Goal: Task Accomplishment & Management: Use online tool/utility

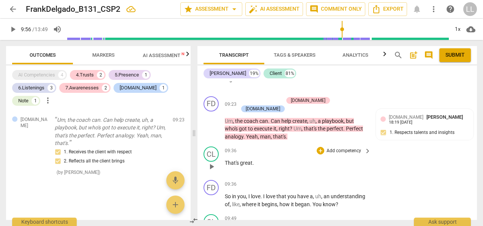
scroll to position [1667, 0]
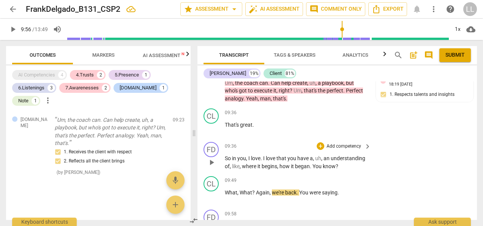
click at [352, 143] on p "Add competency" at bounding box center [344, 146] width 36 height 7
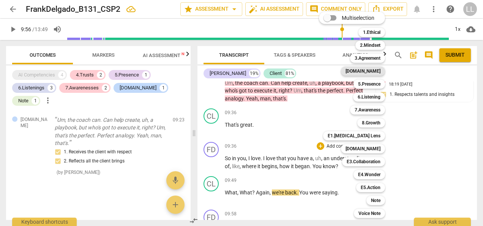
click at [377, 69] on b "[DOMAIN_NAME]" at bounding box center [362, 70] width 35 height 9
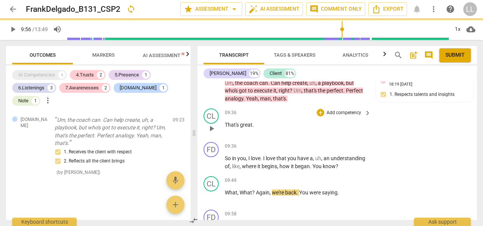
type input "597"
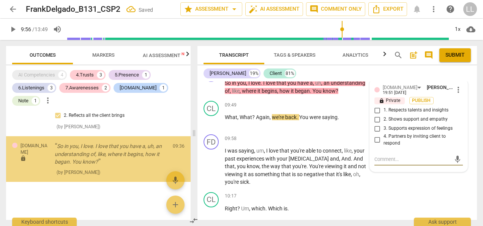
scroll to position [3529, 0]
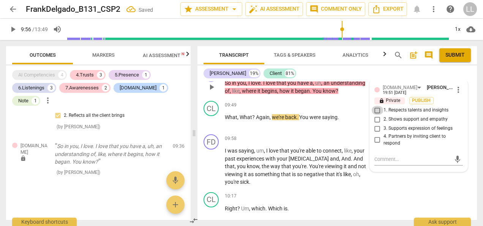
click at [375, 106] on input "1. Respects talents and insights" at bounding box center [377, 110] width 12 height 9
checkbox input "true"
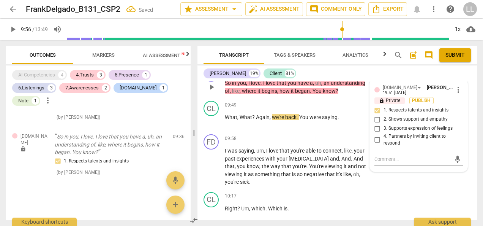
click at [377, 115] on input "2. Shows support and empathy" at bounding box center [377, 119] width 12 height 9
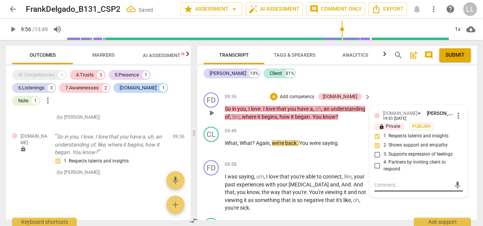
scroll to position [1704, 0]
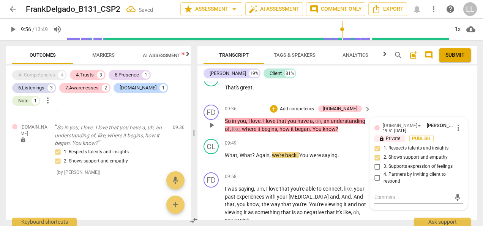
click at [376, 153] on input "2. Shows support and empathy" at bounding box center [377, 157] width 12 height 9
click at [419, 135] on span "Publish" at bounding box center [421, 138] width 11 height 6
checkbox input "true"
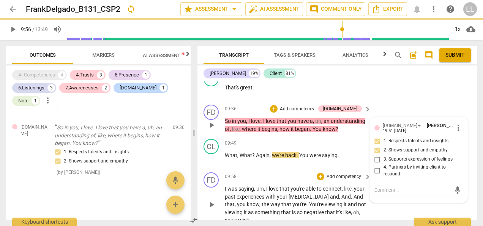
type input "597"
checkbox input "false"
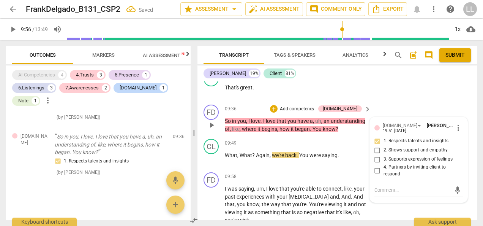
click at [313, 106] on p "Add competency" at bounding box center [297, 109] width 36 height 7
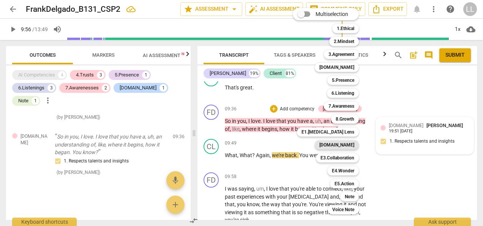
click at [345, 145] on b "[DOMAIN_NAME]" at bounding box center [336, 144] width 35 height 9
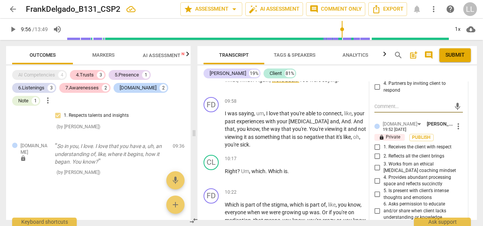
scroll to position [1780, 0]
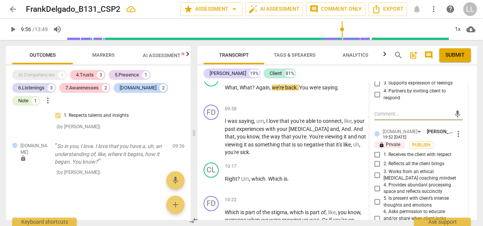
click at [378, 150] on input "1. Receives the client with respect" at bounding box center [377, 154] width 12 height 9
checkbox input "true"
click at [423, 142] on span "Publish" at bounding box center [421, 145] width 11 height 6
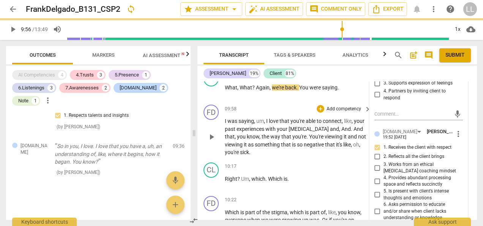
type input "597"
checkbox input "true"
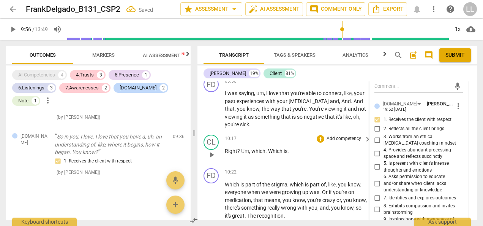
scroll to position [1818, 0]
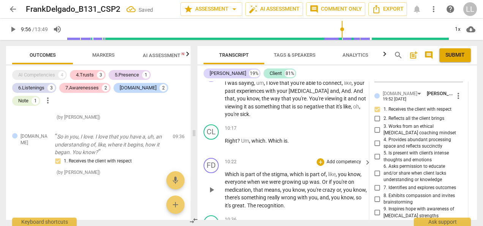
click at [360, 181] on p "Which is part of the stigma , which is part of , like , you know , everyone whe…" at bounding box center [296, 189] width 142 height 39
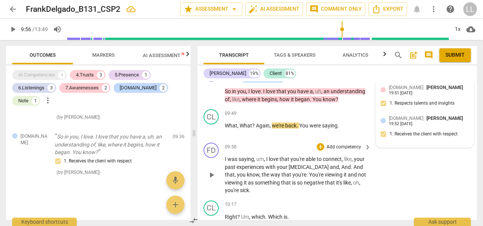
scroll to position [1704, 0]
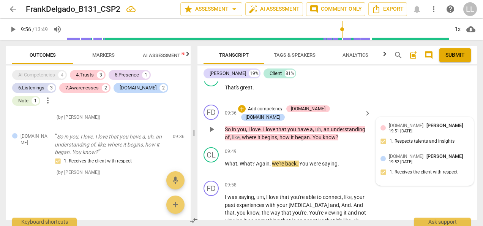
click at [210, 125] on span "play_arrow" at bounding box center [211, 129] width 9 height 9
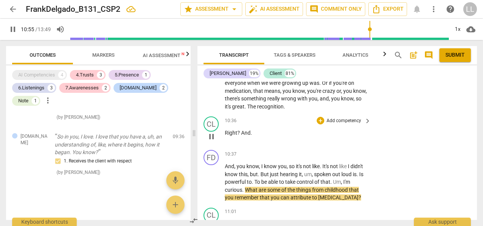
scroll to position [1932, 0]
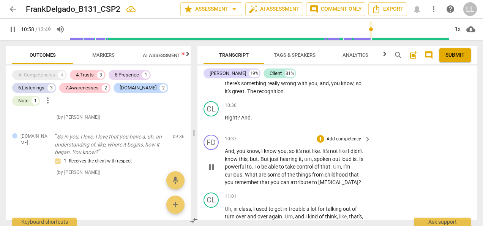
click at [210, 162] on span "pause" at bounding box center [211, 166] width 9 height 9
type input "658"
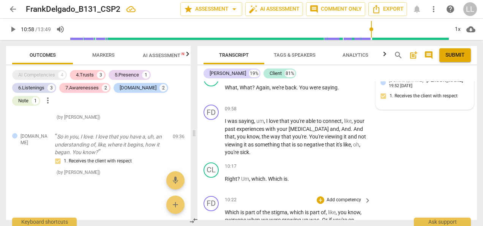
scroll to position [1742, 0]
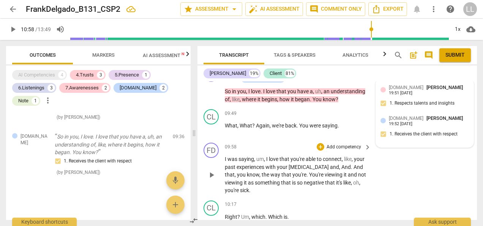
click at [352, 144] on p "Add competency" at bounding box center [344, 147] width 36 height 7
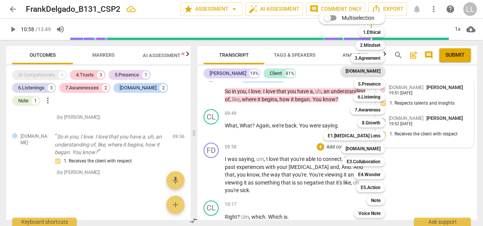
click at [376, 71] on b "[DOMAIN_NAME]" at bounding box center [362, 70] width 35 height 9
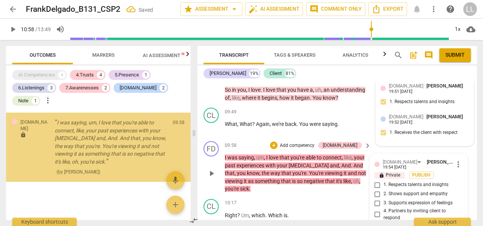
scroll to position [3651, 0]
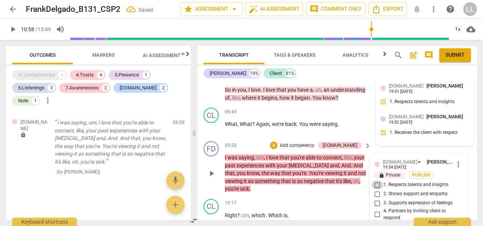
click at [376, 180] on input "1. Respects talents and insights" at bounding box center [377, 184] width 12 height 9
checkbox input "true"
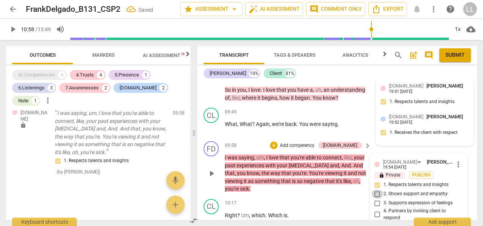
click at [375, 189] on input "2. Shows support and empathy" at bounding box center [377, 193] width 12 height 9
checkbox input "true"
click at [419, 172] on span "Publish" at bounding box center [421, 175] width 11 height 6
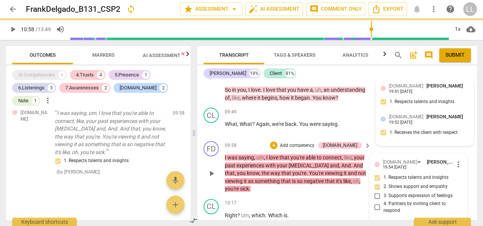
type input "658"
checkbox input "true"
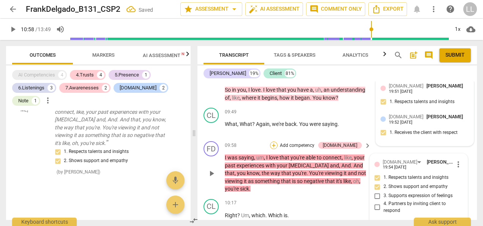
click at [278, 141] on div "+" at bounding box center [274, 145] width 8 height 8
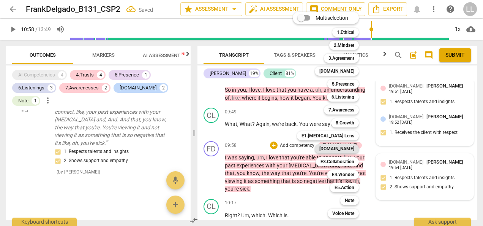
click at [342, 147] on b "[DOMAIN_NAME]" at bounding box center [336, 148] width 35 height 9
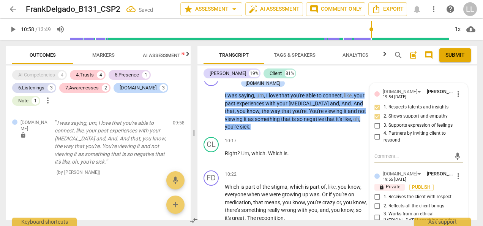
scroll to position [1819, 0]
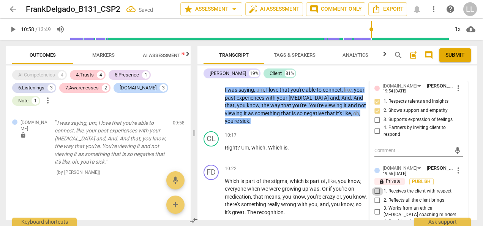
click at [377, 186] on input "1. Receives the client with respect" at bounding box center [377, 190] width 12 height 9
checkbox input "true"
click at [376, 196] on input "2. Reflects all the client brings" at bounding box center [377, 200] width 12 height 9
checkbox input "true"
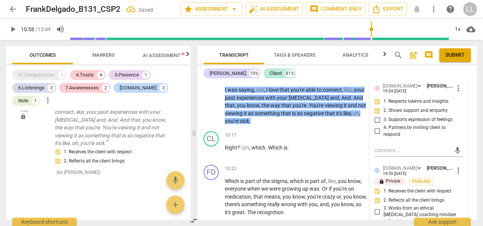
scroll to position [1857, 0]
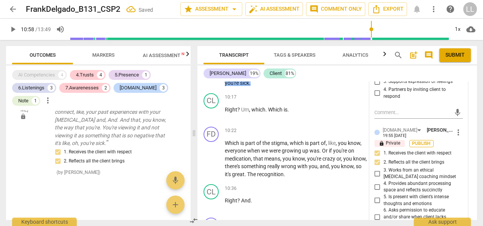
click at [422, 140] on span "Publish" at bounding box center [421, 143] width 11 height 6
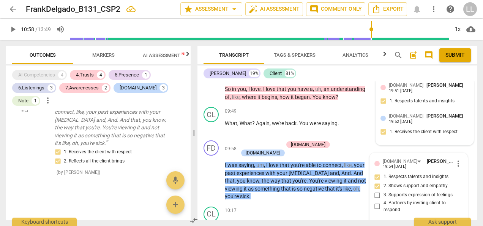
scroll to position [1743, 0]
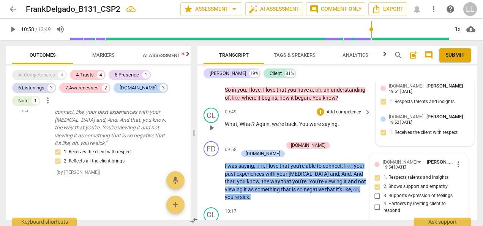
click at [353, 120] on p "What , What ? Again , we're back . You were saying ." at bounding box center [296, 124] width 142 height 8
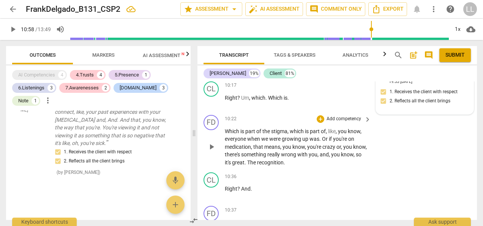
scroll to position [1857, 0]
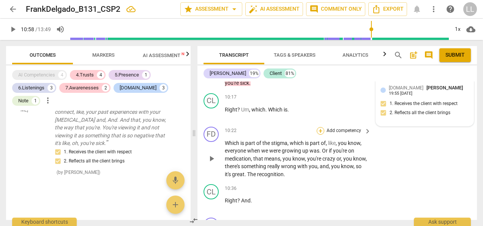
click at [322, 127] on div "+" at bounding box center [321, 131] width 8 height 8
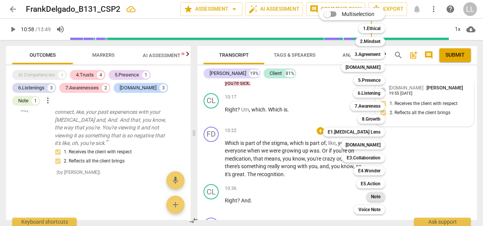
click at [376, 196] on b "Note" at bounding box center [375, 196] width 9 height 9
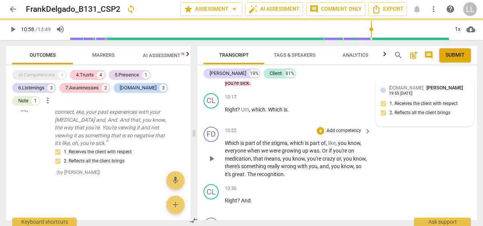
type input "658"
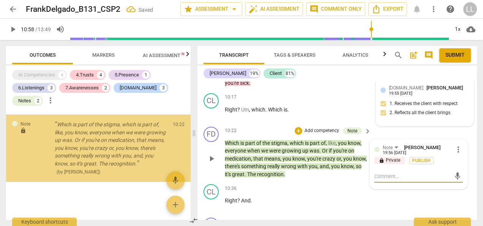
scroll to position [3825, 0]
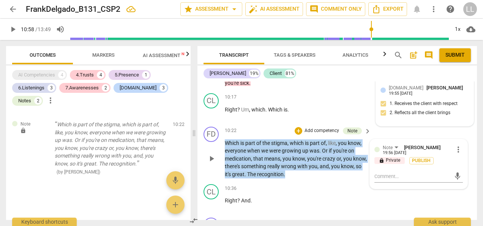
drag, startPoint x: 307, startPoint y: 148, endPoint x: 224, endPoint y: 118, distance: 88.5
click at [224, 123] on div "FD play_arrow pause 10:22 + Add competency Note keyboard_arrow_right Which is p…" at bounding box center [336, 152] width 279 height 58
copy p "Which is part of the stigma , which is part of , like , you know , everyone whe…"
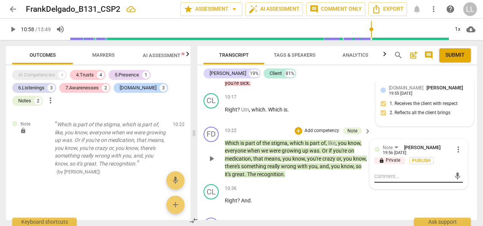
click at [381, 172] on textarea at bounding box center [412, 175] width 76 height 7
paste textarea "I can see your intention was to validate the client’s story and reduce stigma, …"
type textarea "I can see your intention was to validate the client’s story and reduce stigma, …"
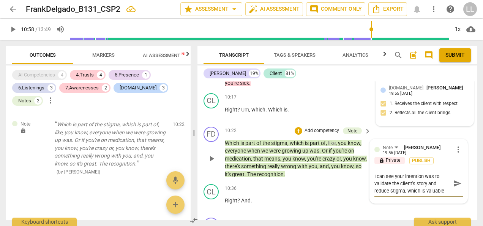
type textarea "I can see your intention was to validate the client’s story and reduce stigma, …"
paste textarea "In that moment, your comment added your perspective on stigma, which risks movi…"
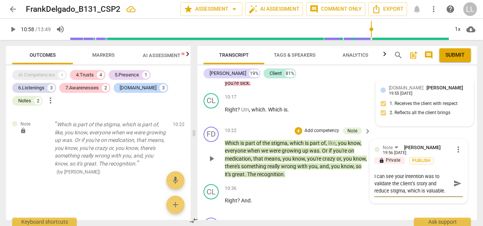
type textarea "I can see your intention was to validate the client’s story and reduce stigma, …"
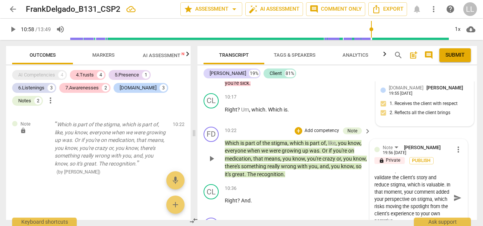
click at [374, 172] on textarea "I can see your intention was to validate the client’s story and reduce stigma, …" at bounding box center [412, 197] width 76 height 50
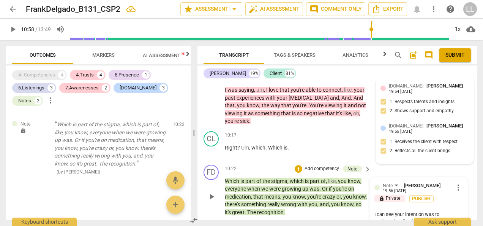
scroll to position [1857, 0]
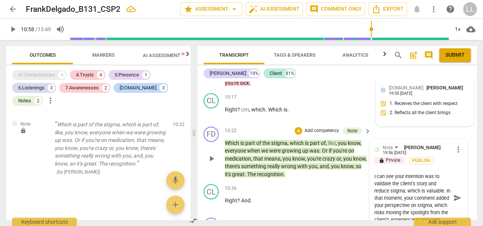
type textarea "I can see your intention was to validate the client’s story and reduce stigma, …"
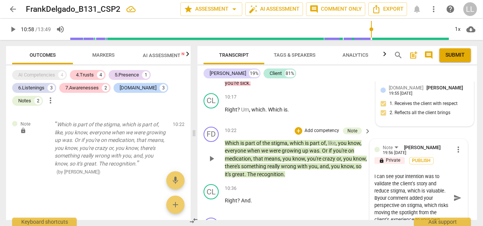
type textarea "I can see your intention was to validate the client’s story and reduce stigma, …"
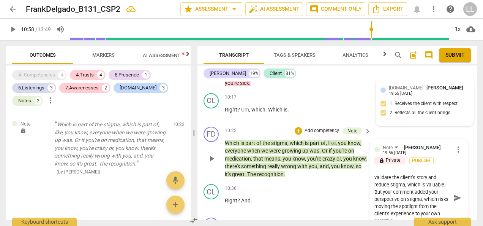
click at [423, 194] on textarea "I can see your intention was to validate the client’s story and reduce stigma, …" at bounding box center [412, 197] width 76 height 50
type textarea "I can see your intention was to validate the client’s story and reduce stigma, …"
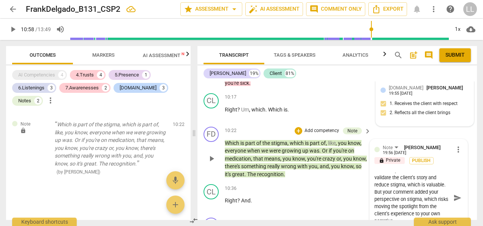
type textarea "I can see your intention was to validate the client’s story and reduce stigma, …"
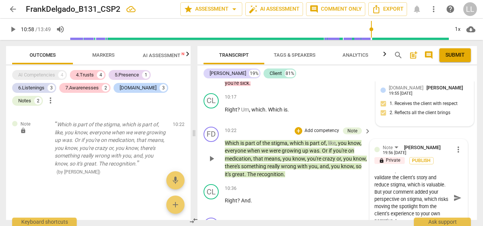
type textarea "I can see your intention was to validate the client’s story and reduce stigma, …"
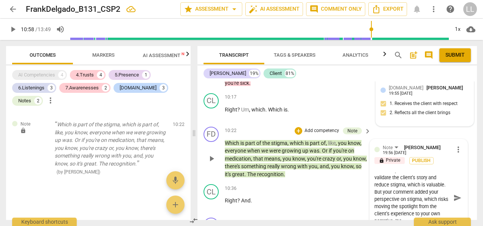
type textarea "I can see your intention was to validate the client’s story and reduce stigma, …"
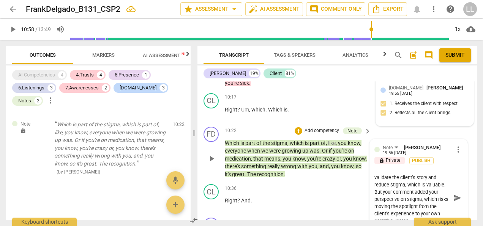
type textarea "I can see your intention was to validate the client’s story and reduce stigma, …"
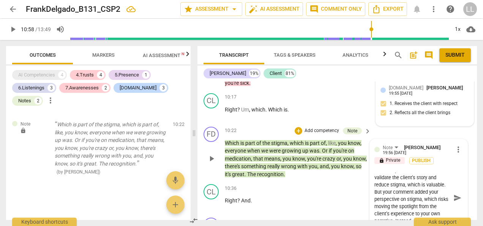
type textarea "I can see your intention was to validate the client’s story and reduce stigma, …"
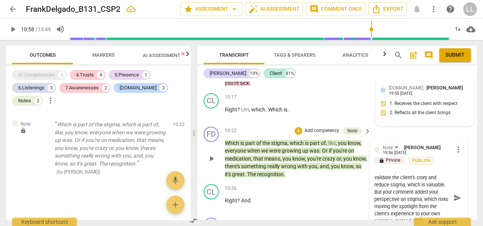
type textarea "I can see your intention was to validate the client’s story and reduce stigma, …"
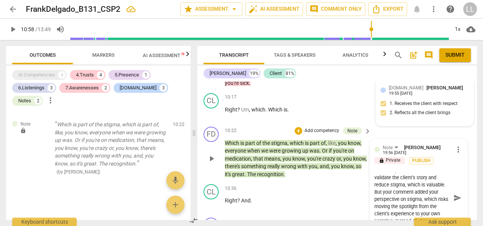
type textarea "I can see your intention was to validate the client’s story and reduce stigma, …"
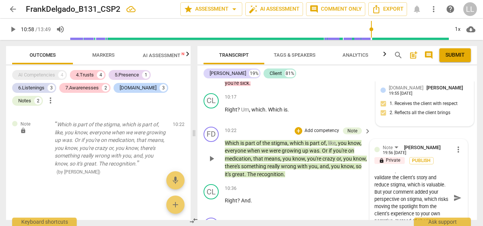
type textarea "I can see your intention was to validate the client’s story and reduce stigma, …"
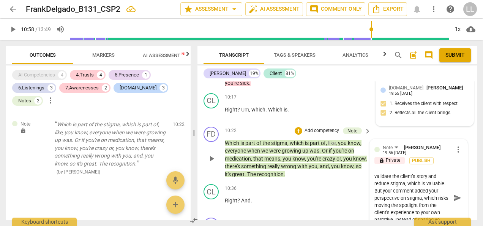
type textarea "I can see your intention was to validate the client’s story and reduce stigma, …"
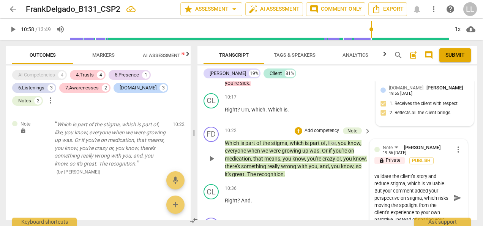
type textarea "I can see your intention was to validate the client’s story and reduce stigma, …"
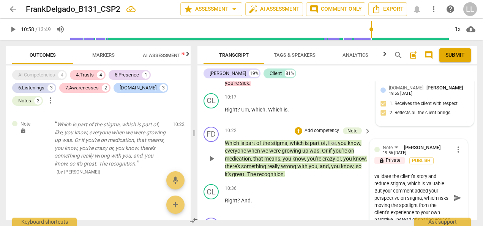
type textarea "I can see your intention was to validate the client’s story and reduce stigma, …"
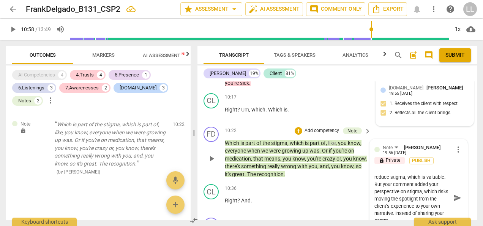
type textarea "I can see your intention was to validate the client’s story and reduce stigma, …"
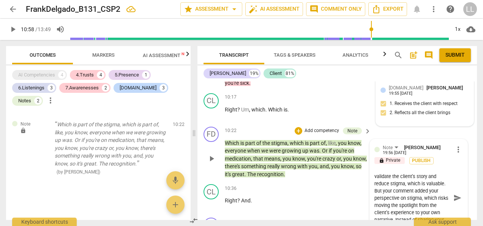
type textarea "I can see your intention was to validate the client’s story and reduce stigma, …"
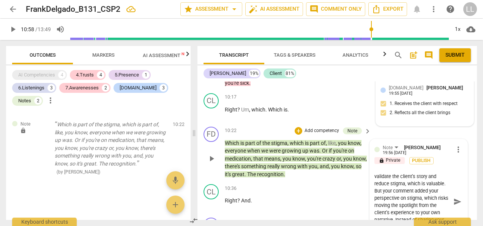
type textarea "I can see your intention was to validate the client’s story and reduce stigma, …"
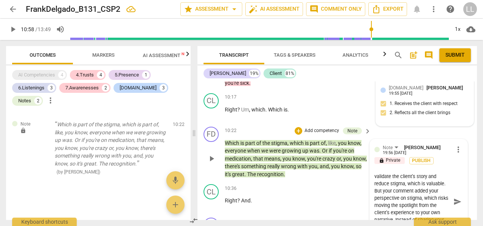
type textarea "I can see your intention was to validate the client’s story and reduce stigma, …"
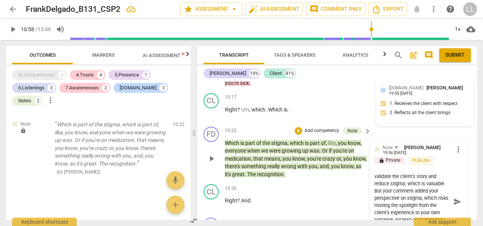
type textarea "I can see your intention was to validate the client’s story and reduce stigma, …"
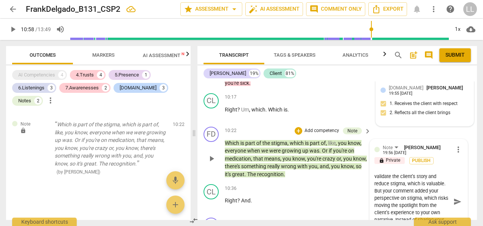
type textarea "I can see your intention was to validate the client’s story and reduce stigma, …"
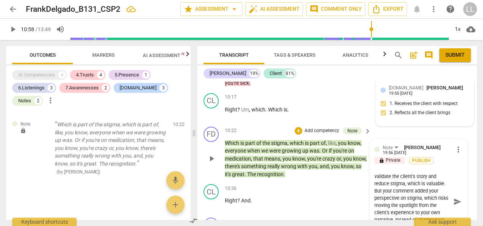
type textarea "I can see your intention was to validate the client’s story and reduce stigma, …"
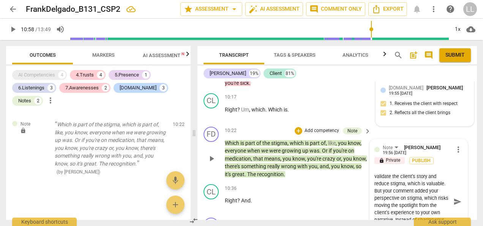
type textarea "I can see your intention was to validate the client’s story and reduce stigma, …"
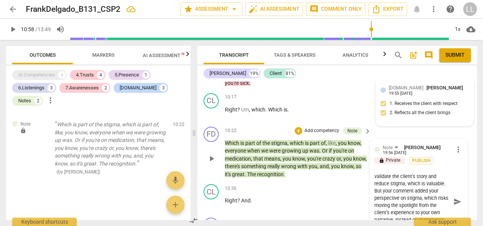
type textarea "I can see your intention was to validate the client’s story and reduce stigma, …"
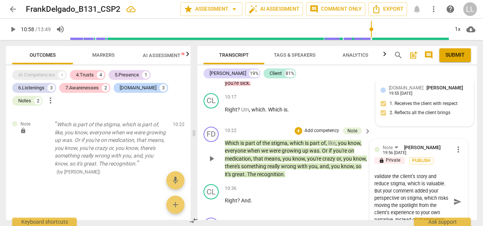
type textarea "I can see your intention was to validate the client’s story and reduce stigma, …"
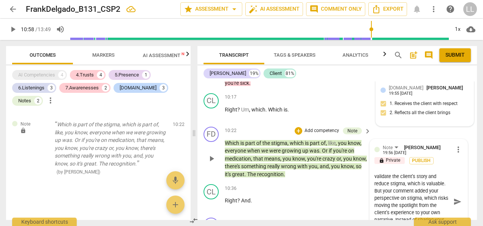
type textarea "I can see your intention was to validate the client’s story and reduce stigma, …"
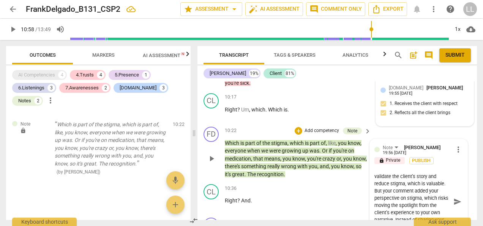
type textarea "I can see your intention was to validate the client’s story and reduce stigma, …"
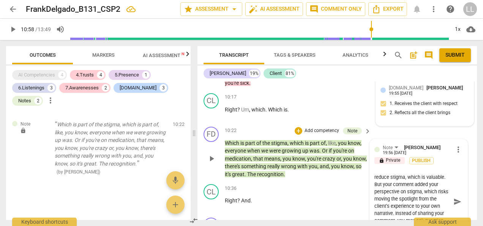
type textarea "I can see your intention was to validate the client’s story and reduce stigma, …"
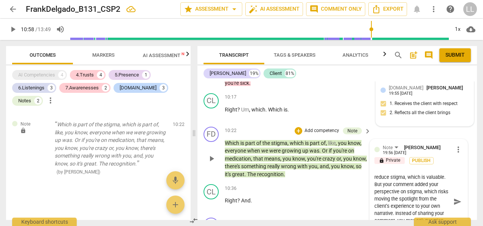
type textarea "I can see your intention was to validate the client’s story and reduce stigma, …"
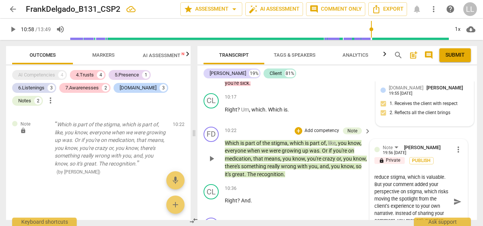
type textarea "I can see your intention was to validate the client’s story and reduce stigma, …"
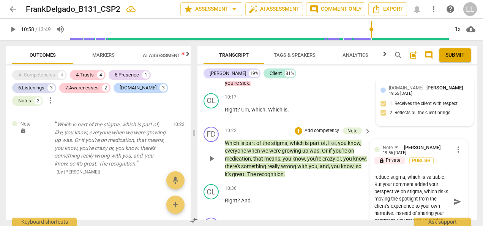
type textarea "I can see your intention was to validate the client’s story and reduce stigma, …"
paste textarea "I hear you mentioning the stigma around medication. How has that influenced the…"
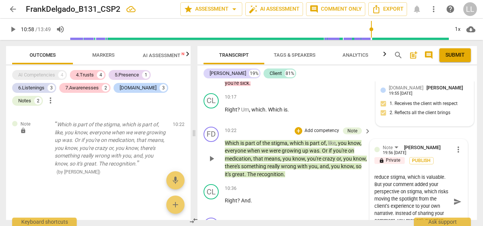
type textarea "I can see your intention was to validate the client’s story and reduce stigma, …"
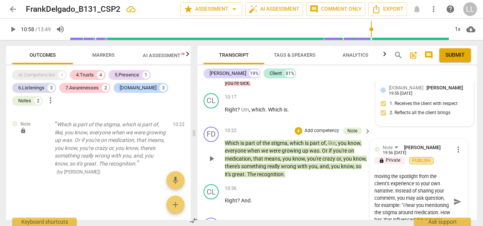
click at [419, 157] on span "Publish" at bounding box center [421, 160] width 11 height 6
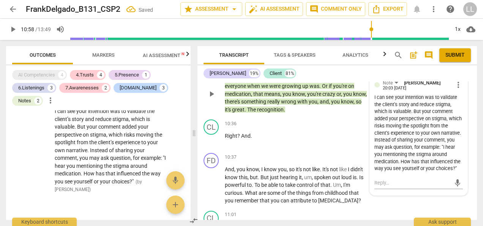
scroll to position [1933, 0]
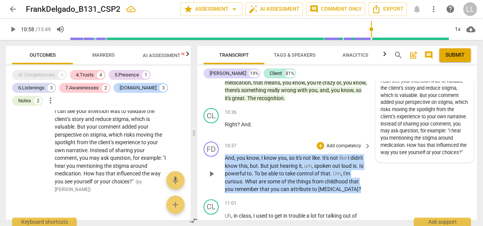
drag, startPoint x: 226, startPoint y: 131, endPoint x: 347, endPoint y: 164, distance: 126.3
click at [347, 164] on p "And , you know , I know you , so it's not like . It's not like I didn't know th…" at bounding box center [296, 173] width 142 height 39
copy p "And , you know , I know you , so it's not like . It's not like I didn't know th…"
click at [387, 161] on div "FD play_arrow pause 10:37 + Add competency keyboard_arrow_right And , you know …" at bounding box center [336, 167] width 279 height 58
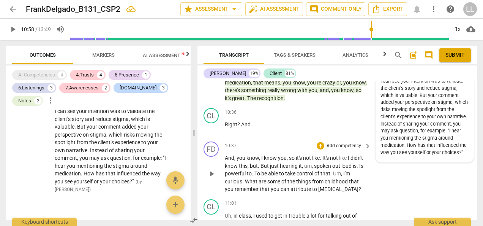
click at [340, 142] on p "Add competency" at bounding box center [344, 145] width 36 height 7
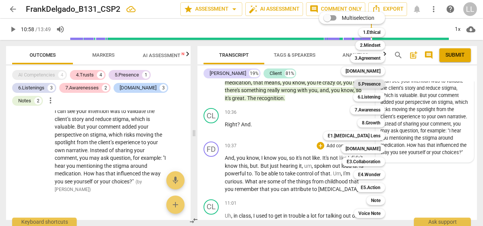
click at [377, 83] on b "5.Presence" at bounding box center [369, 83] width 22 height 9
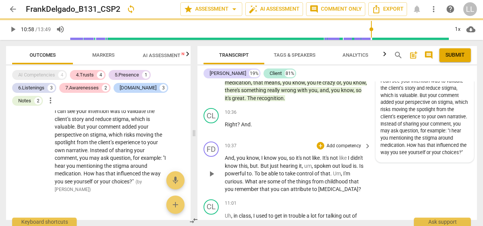
type input "658"
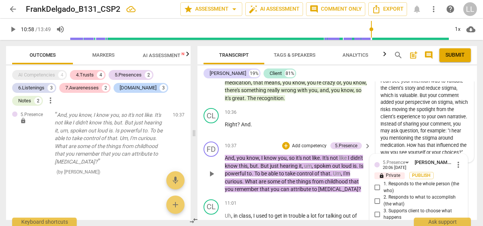
click at [377, 221] on input "4. Demonstrates curiosity" at bounding box center [377, 225] width 12 height 9
checkbox input "true"
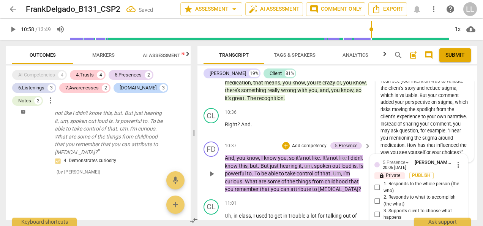
click at [375, 183] on input "1. Responds to the whole person (the who)" at bounding box center [377, 187] width 12 height 9
checkbox input "true"
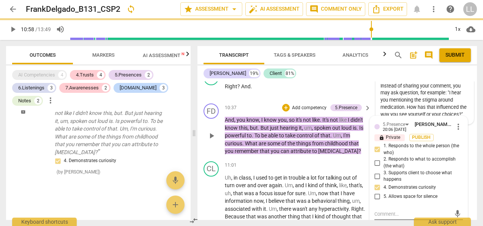
click at [379, 210] on textarea at bounding box center [412, 213] width 76 height 7
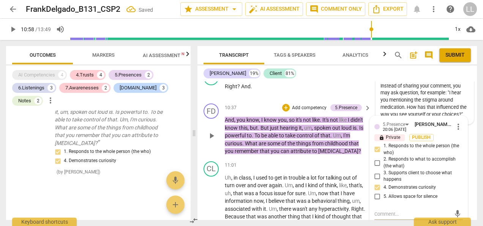
paste textarea "I appreciate how present you were, and I hear your curiosity in wanting the cli…"
type textarea "I appreciate how present you were, and I hear your curiosity in wanting the cli…"
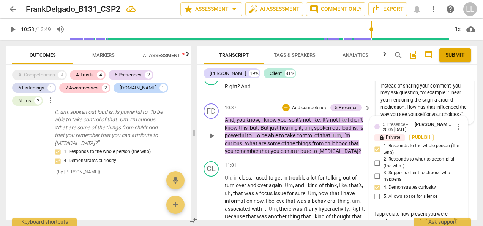
type textarea "I appreciate how present you were, and I hear your curiosity in wanting the cli…"
click at [424, 134] on span "Publish" at bounding box center [421, 137] width 11 height 6
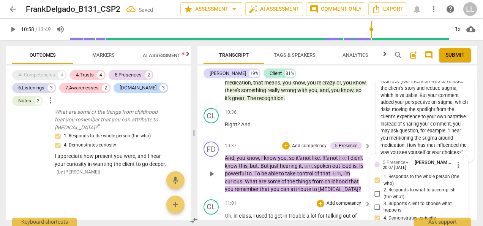
scroll to position [1933, 0]
click at [295, 142] on p "Add competency" at bounding box center [309, 145] width 36 height 7
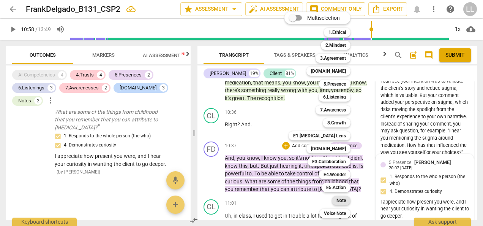
click at [338, 200] on b "Note" at bounding box center [340, 200] width 9 height 9
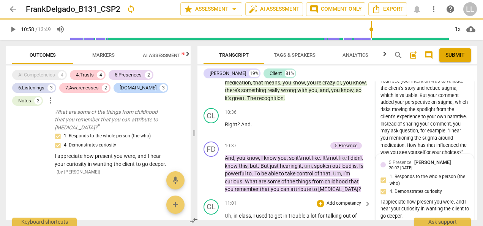
type input "658"
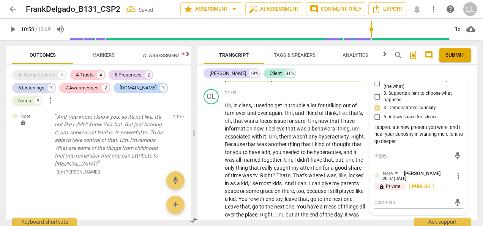
scroll to position [2047, 0]
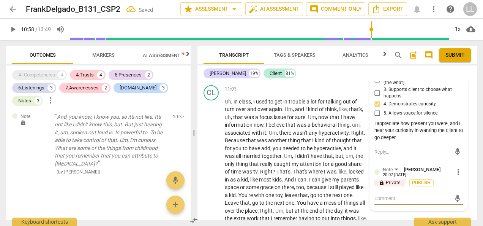
click at [385, 194] on textarea at bounding box center [412, 197] width 76 height 7
paste textarea "The question itself is somewhat leading; it presupposes that the client can and…"
type textarea "The question itself is somewhat leading; it presupposes that the client can and…"
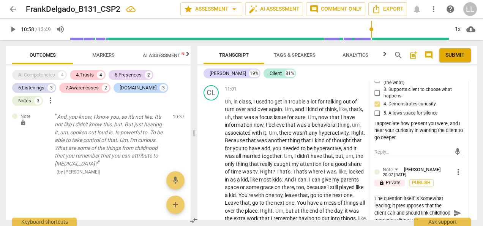
scroll to position [14, 0]
click at [385, 194] on textarea "The question itself is somewhat leading; it presupposes that the client can and…" at bounding box center [412, 212] width 76 height 36
click at [413, 201] on textarea "The question itself is somewhat leading; it presupposes that the client can and…" at bounding box center [412, 212] width 76 height 36
type textarea "The question itself is somewhat leading; it presupposes that the client can and…"
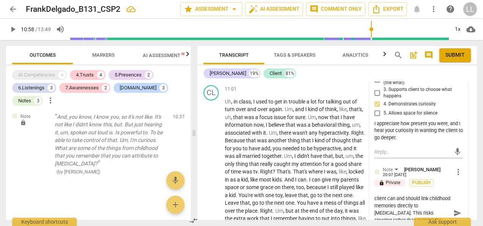
type textarea "The question itself is somewhat leading; it presupposes that the client can and…"
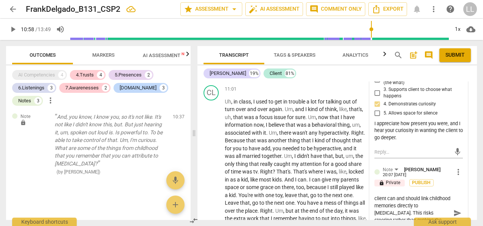
type textarea "The question itself is somewhat leading; it presupposes that the client can and…"
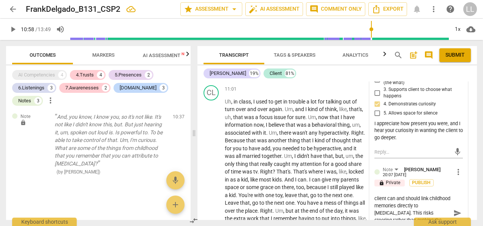
type textarea "The question itself is somewhat leading; it presupposes that the client can and…"
paste textarea "Try: “When you say this out loud, what stands out most for you?” “Looking back,…"
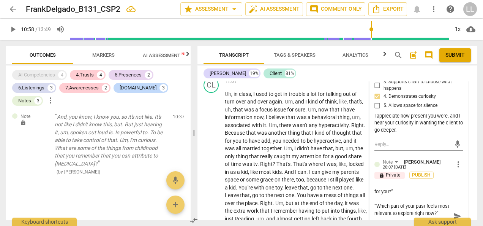
click at [410, 187] on textarea "The question itself is somewhat leading; it presupposes that the client can and…" at bounding box center [412, 216] width 76 height 58
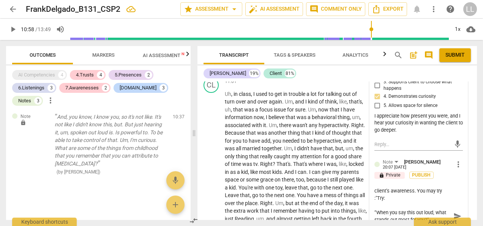
click at [439, 187] on textarea "The question itself is somewhat leading; it presupposes that the client can and…" at bounding box center [412, 216] width 76 height 58
click at [387, 187] on textarea "The question itself is somewhat leading; it presupposes that the client can and…" at bounding box center [412, 216] width 76 height 58
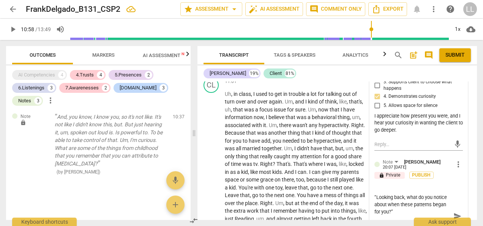
scroll to position [72, 0]
drag, startPoint x: 413, startPoint y: 181, endPoint x: 373, endPoint y: 172, distance: 41.6
click at [374, 187] on textarea "The question itself is somewhat leading; it presupposes that the client can and…" at bounding box center [412, 216] width 76 height 58
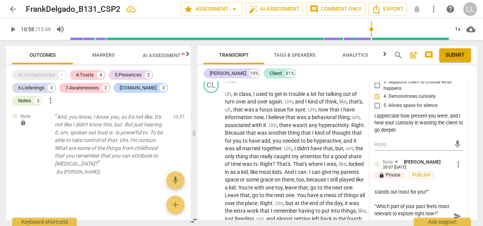
scroll to position [71, 0]
click at [407, 207] on textarea "The question itself is somewhat leading; it presupposes that the client can and…" at bounding box center [412, 216] width 76 height 58
click at [420, 172] on span "Publish" at bounding box center [421, 175] width 11 height 6
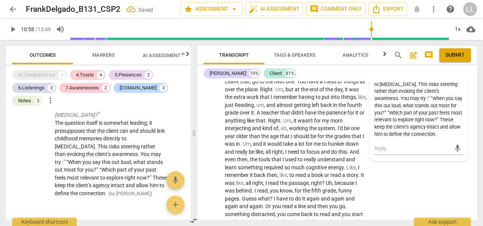
scroll to position [2169, 0]
click at [390, 177] on div "CL play_arrow pause 11:01 + Add competency keyboard_arrow_right Uh , in class ,…" at bounding box center [336, 176] width 279 height 431
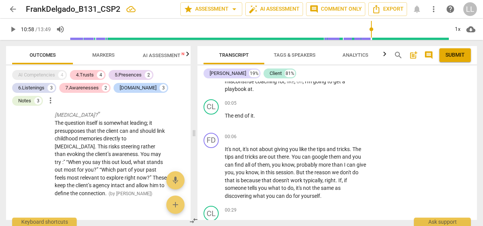
scroll to position [0, 0]
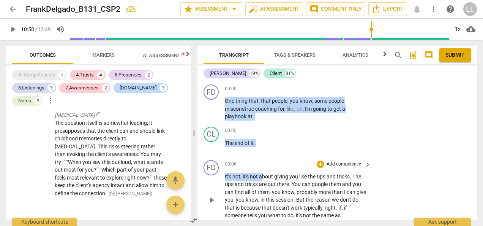
drag, startPoint x: 225, startPoint y: 100, endPoint x: 264, endPoint y: 179, distance: 88.1
click at [264, 179] on div "FD play_arrow pause 00:00 + Add competency keyboard_arrow_right One thing that …" at bounding box center [336, 150] width 279 height 138
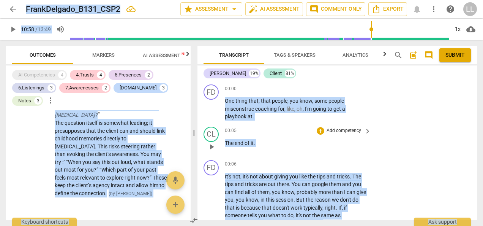
click at [277, 151] on div "00:05 + Add competency keyboard_arrow_right The end of it ." at bounding box center [298, 139] width 147 height 27
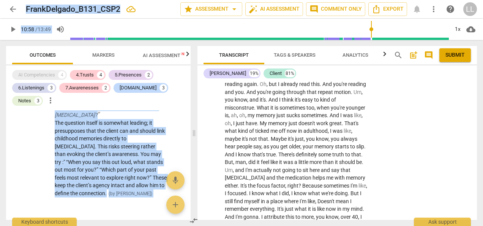
scroll to position [2343, 0]
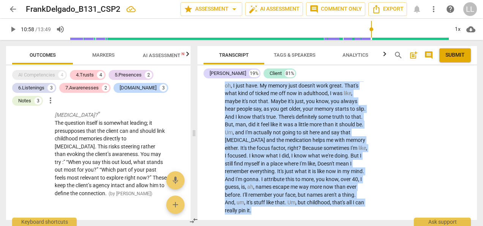
drag, startPoint x: 226, startPoint y: 101, endPoint x: 339, endPoint y: 184, distance: 140.6
click at [339, 184] on div "FD play_arrow pause 00:00 + Add competency keyboard_arrow_right One thing that …" at bounding box center [336, 150] width 279 height 138
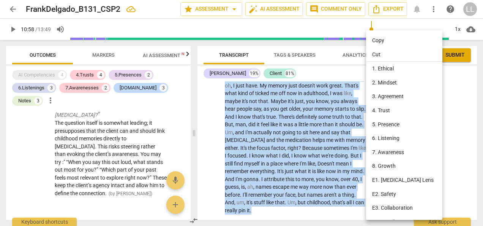
click at [375, 39] on li "Copy" at bounding box center [405, 40] width 79 height 14
copy div "One thing that , that people , you know , some people misconstrue coaching for …"
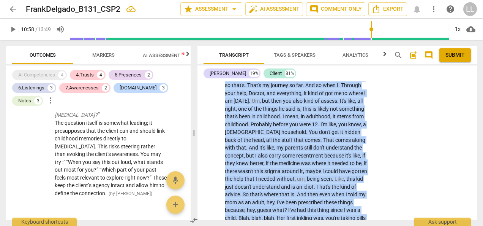
scroll to position [1318, 0]
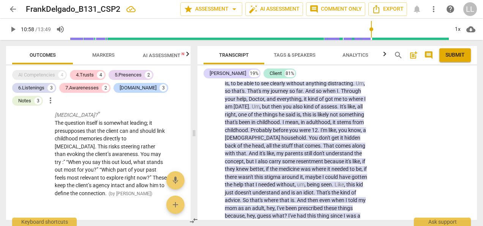
click at [412, 56] on span "post_add" at bounding box center [413, 54] width 9 height 9
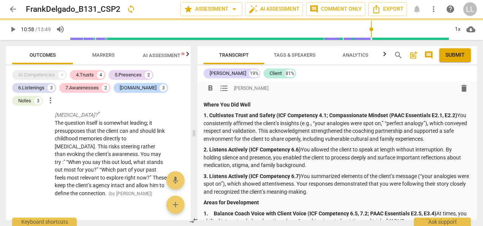
scroll to position [0, 0]
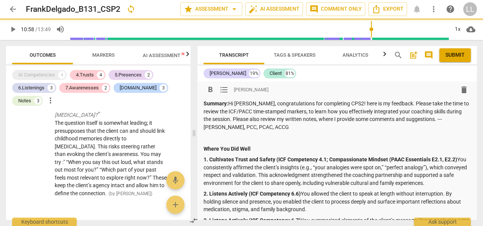
click at [431, 121] on p "Summary: Hi [PERSON_NAME], congratulations for completing CPS2! here is my feed…" at bounding box center [337, 114] width 267 height 31
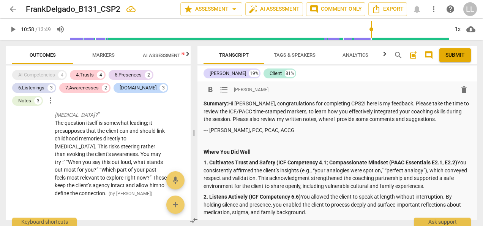
click at [347, 119] on p "Summary: Hi [PERSON_NAME], congratulations for completing CPS2! here is my feed…" at bounding box center [337, 111] width 267 height 24
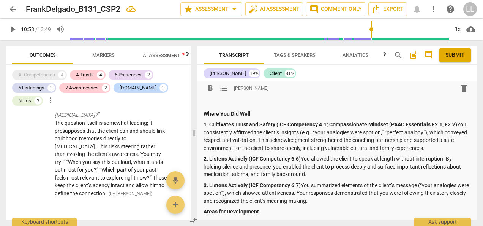
click at [458, 124] on p "1. Cultivates Trust and Safety (ICF Competency 4.1; Compassionate Mindset (PAAC…" at bounding box center [337, 135] width 267 height 31
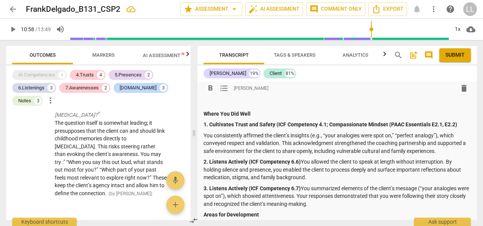
click at [303, 161] on p "2. Listens Actively (ICF Competency 6.6) You allowed the client to speak at len…" at bounding box center [337, 170] width 267 height 24
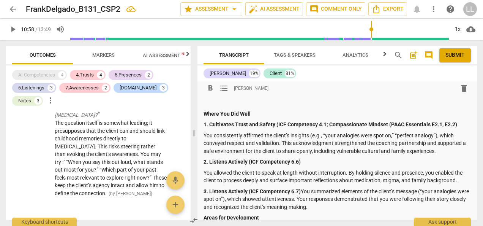
scroll to position [76, 0]
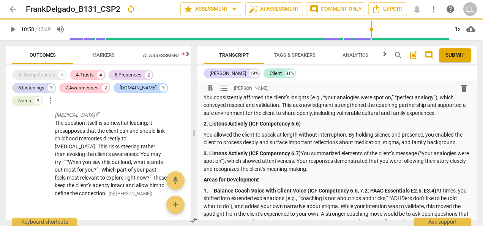
click at [303, 153] on p "3. Listens Actively (ICF Competency 6.7) You summarized elements of the client’…" at bounding box center [337, 161] width 267 height 24
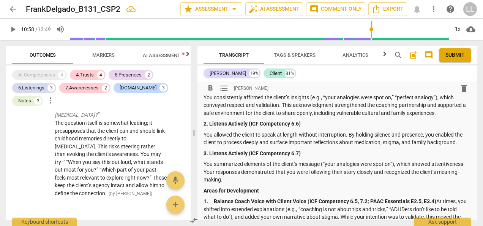
scroll to position [114, 0]
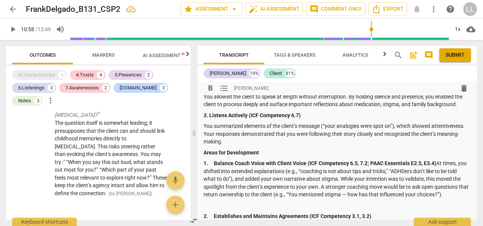
click at [439, 163] on p "1. Balance Coach Voice with Client Voice (ICF Competency 6.5, 7.2; PAAC Essenti…" at bounding box center [337, 178] width 267 height 39
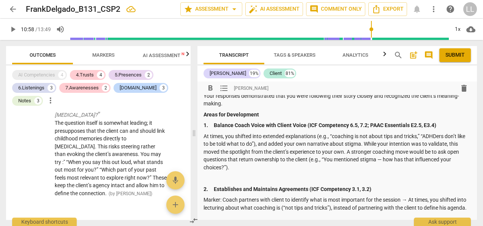
scroll to position [190, 0]
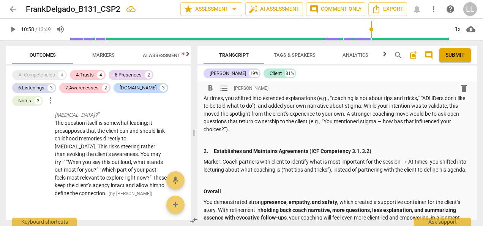
click at [255, 173] on p "Marker: Coach partners with client to identify what is most important for the s…" at bounding box center [337, 166] width 267 height 16
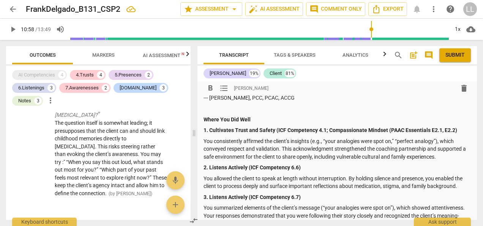
scroll to position [0, 0]
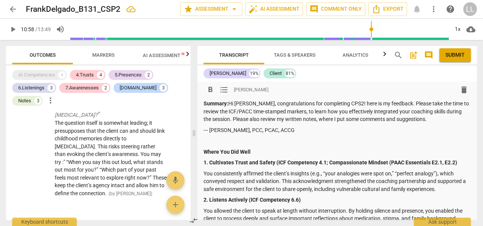
drag, startPoint x: 454, startPoint y: 54, endPoint x: 279, endPoint y: 40, distance: 175.9
click at [454, 54] on span "Submit" at bounding box center [454, 55] width 19 height 8
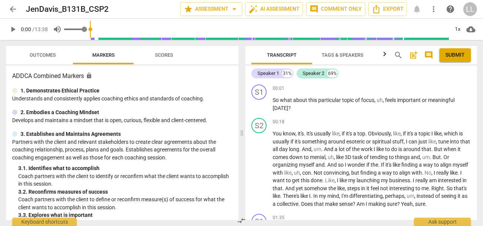
click at [56, 28] on span "volume_up" at bounding box center [57, 29] width 9 height 9
click at [58, 29] on span "volume_off" at bounding box center [57, 29] width 9 height 9
type input "1"
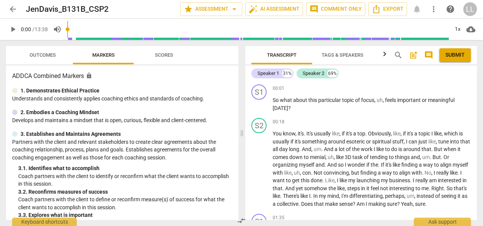
click at [13, 30] on span "play_arrow" at bounding box center [12, 29] width 9 height 9
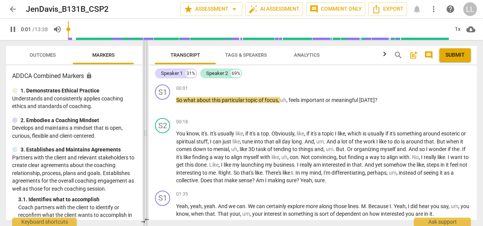
drag, startPoint x: 241, startPoint y: 132, endPoint x: 145, endPoint y: 124, distance: 96.8
click at [145, 124] on span at bounding box center [145, 133] width 5 height 186
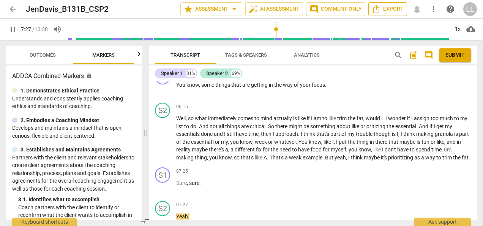
scroll to position [916, 0]
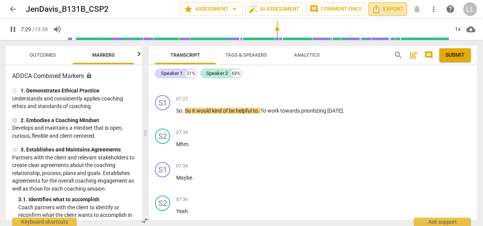
click at [387, 8] on span "Export" at bounding box center [388, 9] width 32 height 9
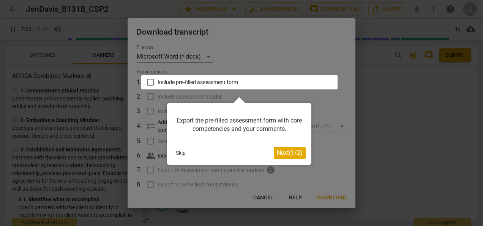
click at [178, 153] on button "Skip" at bounding box center [181, 152] width 16 height 11
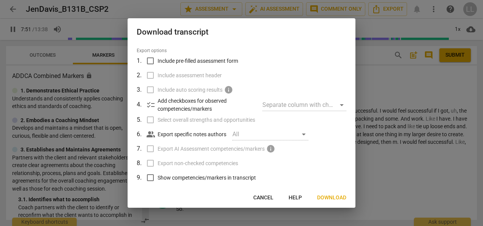
scroll to position [0, 0]
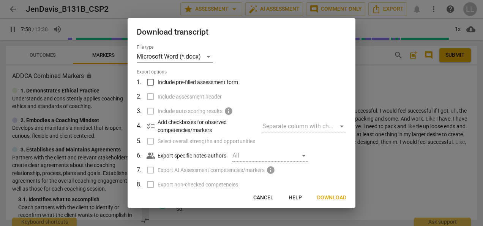
type input "478"
click at [150, 82] on input "Include pre-filled assessment form" at bounding box center [150, 82] width 14 height 14
checkbox input "true"
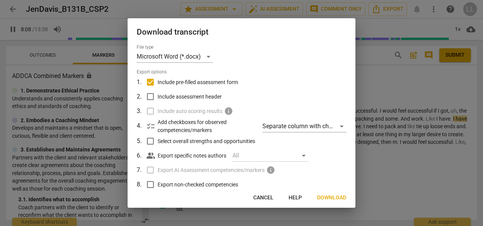
type input "489"
click at [148, 82] on input "Include pre-filled assessment form" at bounding box center [150, 82] width 14 height 14
checkbox input "false"
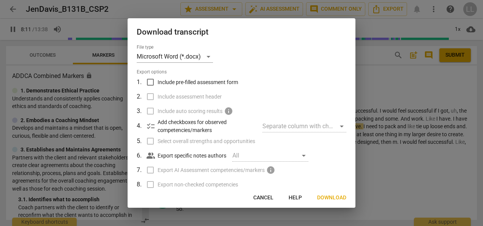
type input "491"
click at [148, 82] on input "Include pre-filled assessment form" at bounding box center [150, 82] width 14 height 14
checkbox input "true"
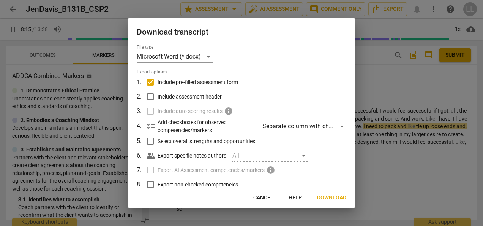
type input "496"
click at [150, 98] on input "Include assessment header" at bounding box center [150, 96] width 14 height 14
checkbox input "true"
click at [150, 110] on label "Include auto scoring results info" at bounding box center [240, 111] width 199 height 14
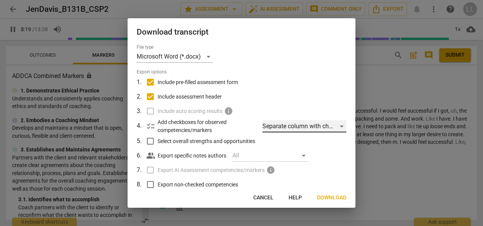
click at [337, 124] on div "Separate column with check marks" at bounding box center [304, 126] width 84 height 12
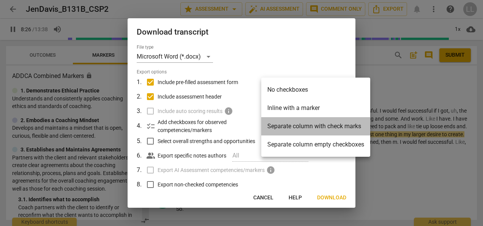
click at [306, 125] on li "Separate column with check marks" at bounding box center [315, 126] width 109 height 18
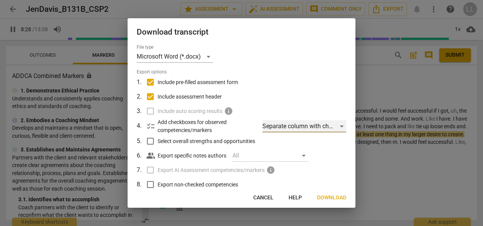
type input "509"
click at [152, 139] on input "Select overall strengths and opportunities" at bounding box center [150, 141] width 14 height 14
checkbox input "true"
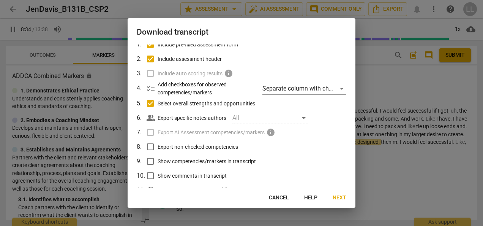
scroll to position [62, 0]
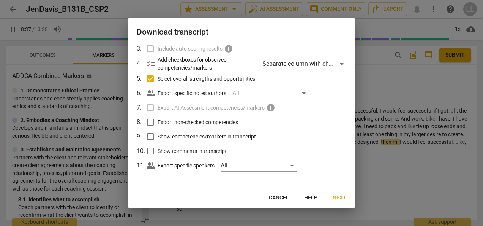
type input "518"
click at [153, 135] on input "Show competencies/markers in transcript" at bounding box center [150, 136] width 14 height 14
checkbox input "true"
type input "522"
click at [149, 122] on input "Export non-checked competencies" at bounding box center [150, 122] width 14 height 14
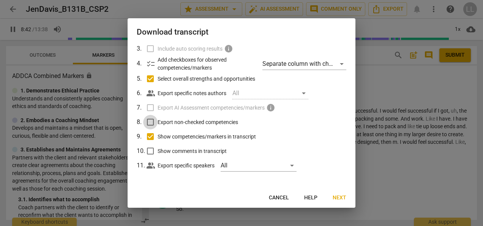
checkbox input "true"
type input "525"
click at [150, 152] on input "Show comments in transcript" at bounding box center [150, 151] width 14 height 14
checkbox input "true"
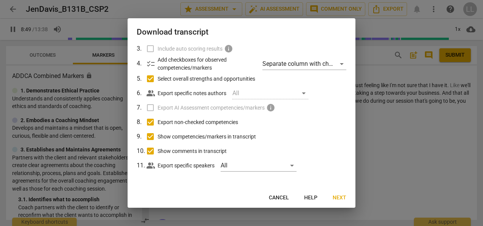
click at [344, 196] on span "Next" at bounding box center [340, 198] width 14 height 8
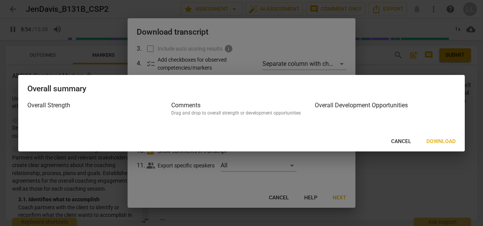
click at [435, 140] on span "Download" at bounding box center [440, 141] width 29 height 8
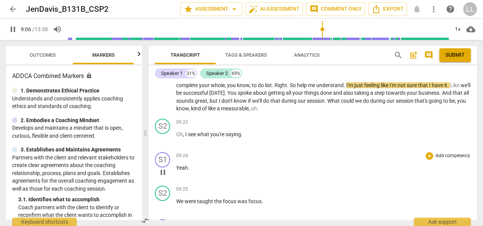
scroll to position [1172, 0]
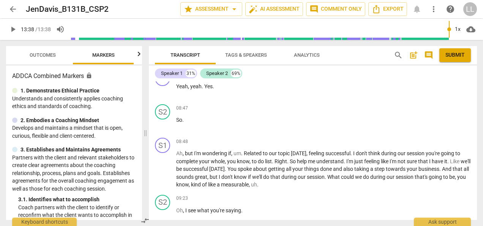
type input "818"
